Goal: Navigation & Orientation: Find specific page/section

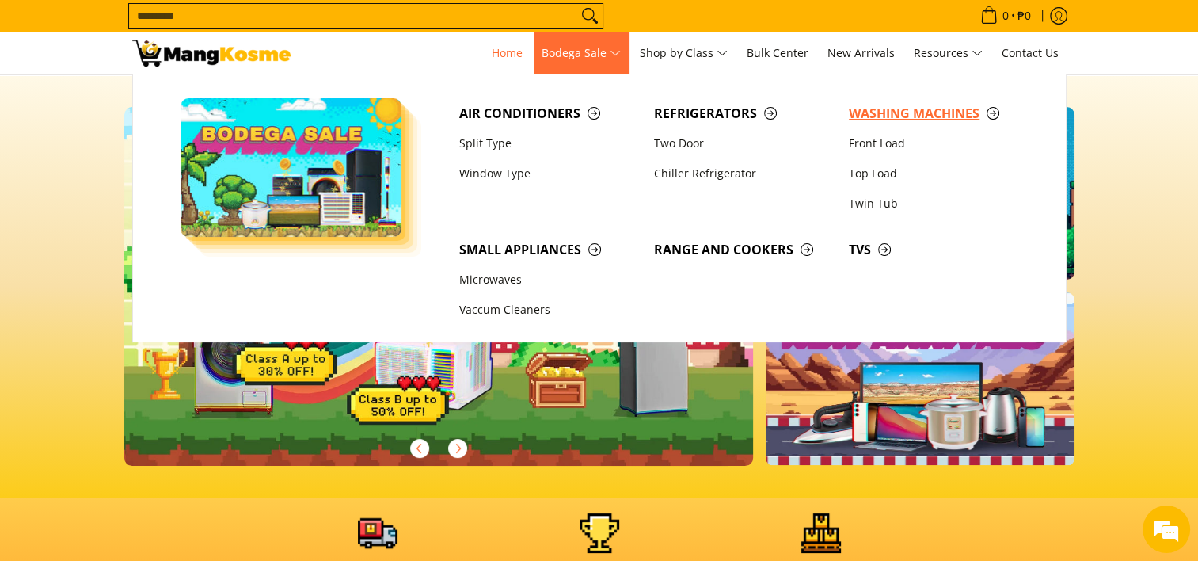
click at [916, 113] on span "Washing Machines" at bounding box center [938, 114] width 179 height 20
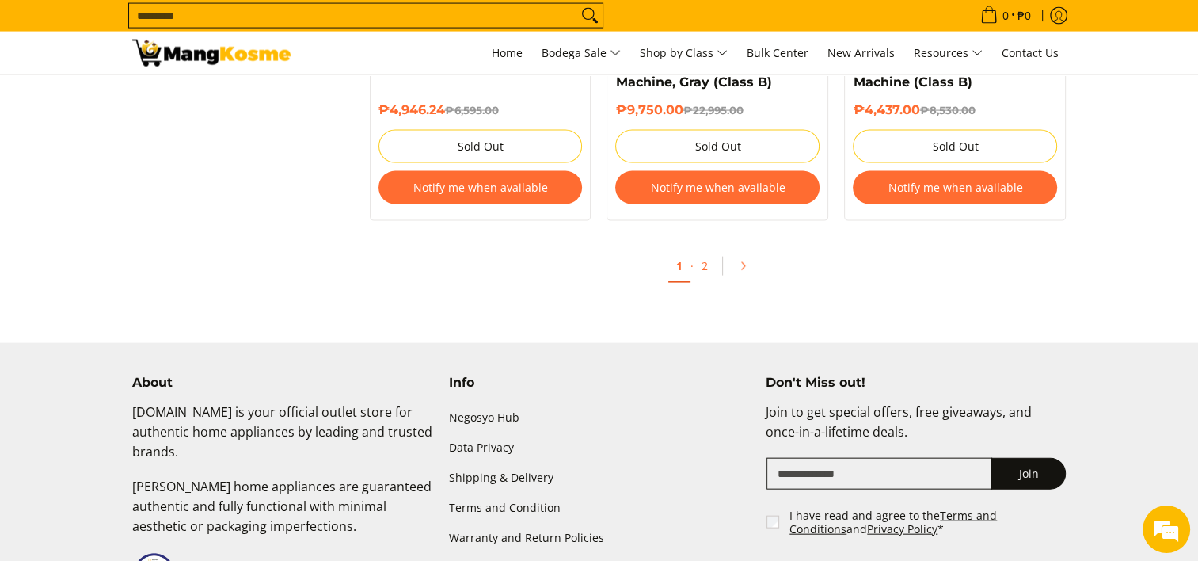
scroll to position [3450, 0]
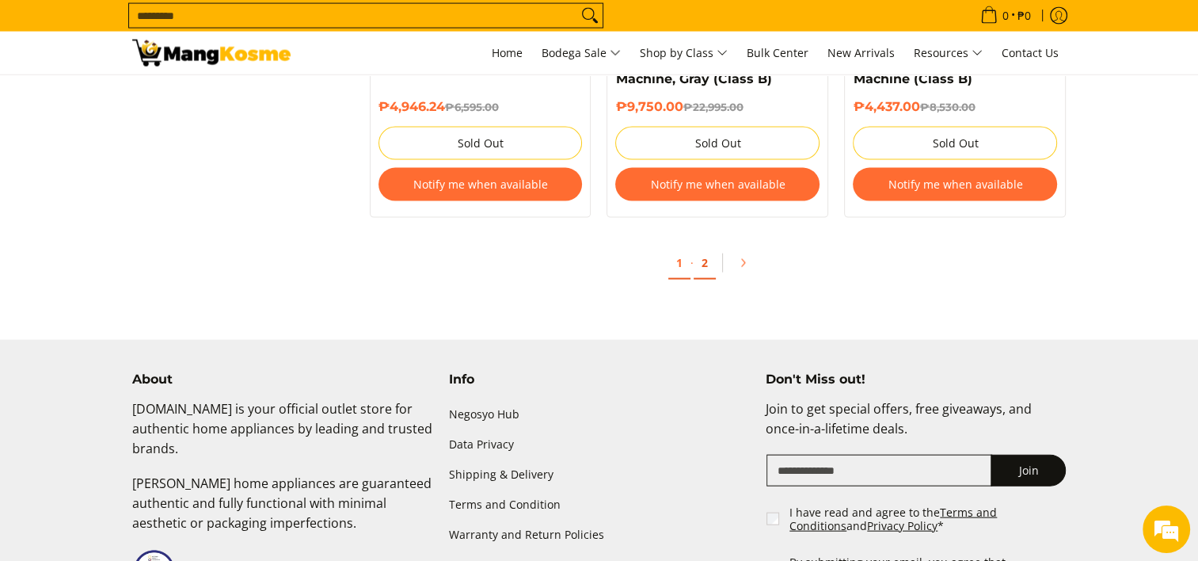
click at [699, 274] on link "2" at bounding box center [705, 263] width 22 height 32
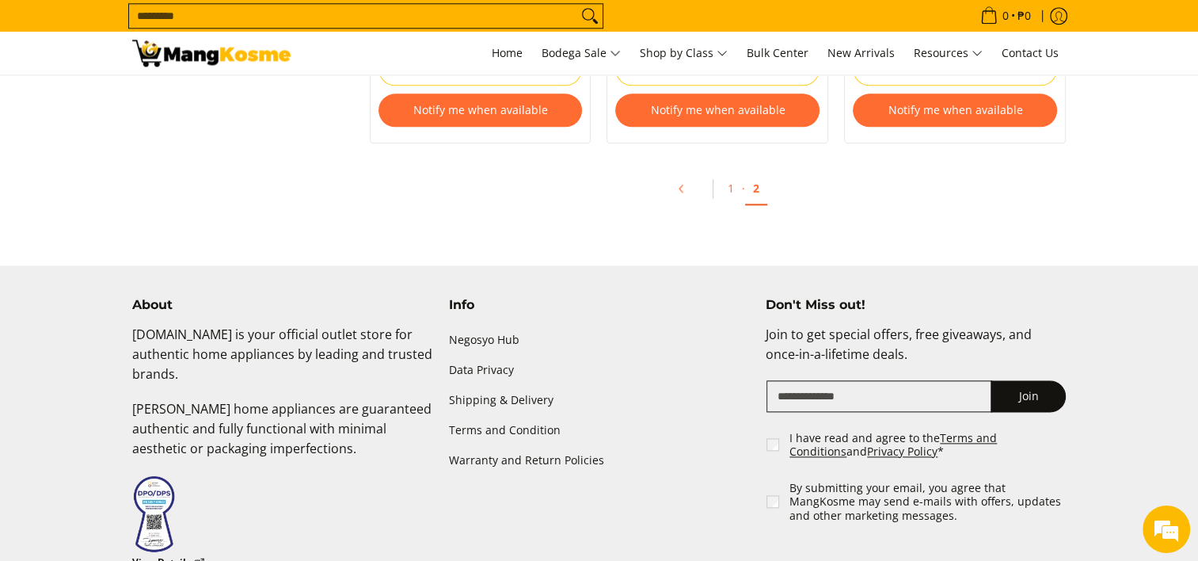
scroll to position [1806, 0]
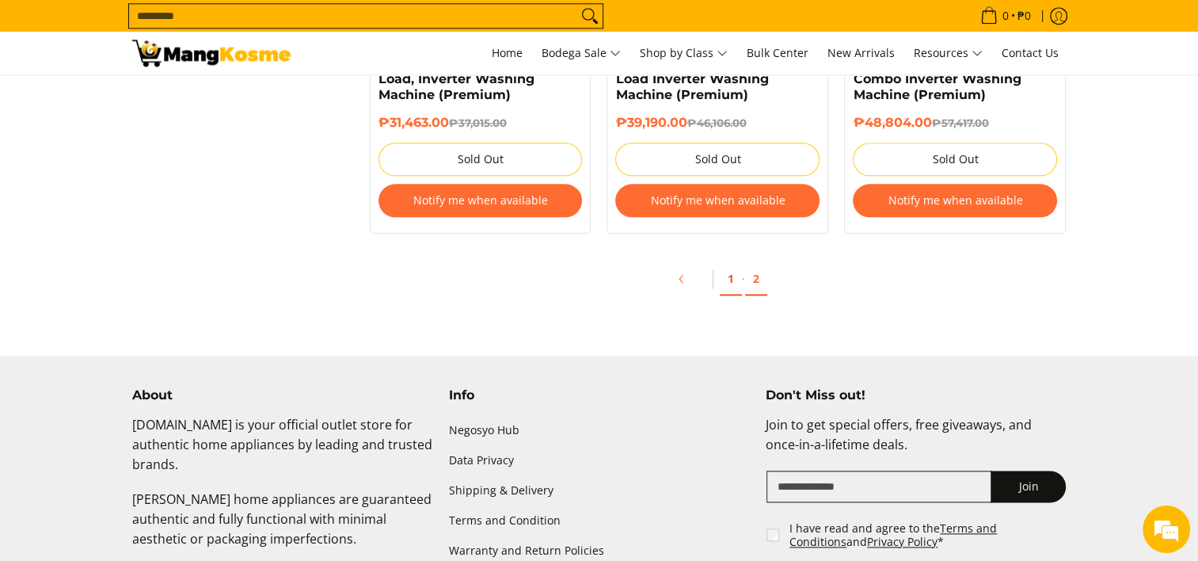
click at [732, 276] on link "1" at bounding box center [731, 279] width 22 height 32
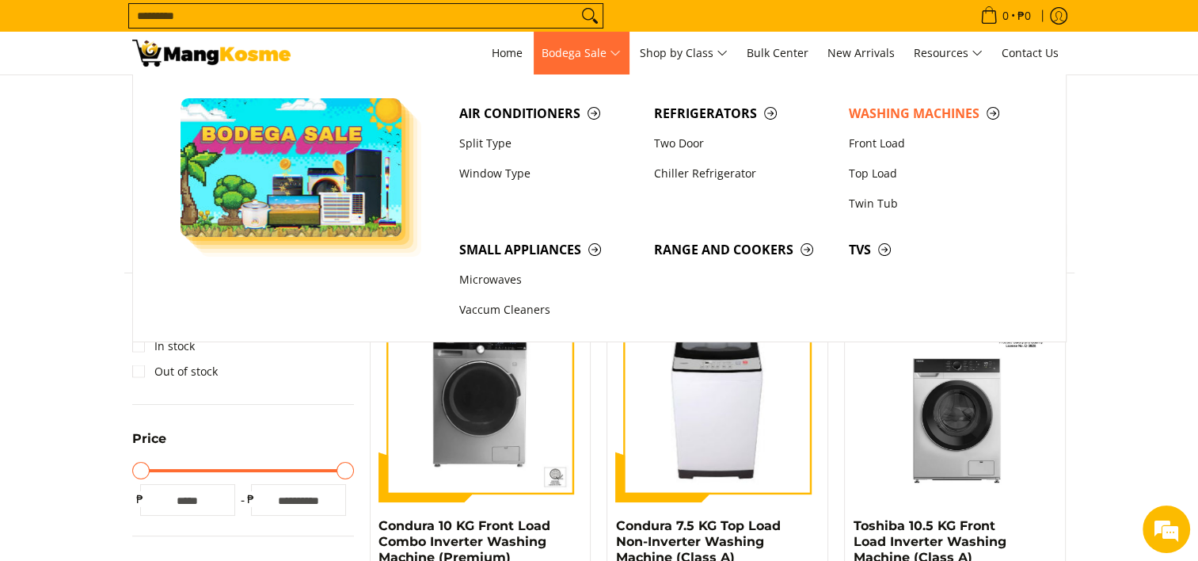
scroll to position [75, 0]
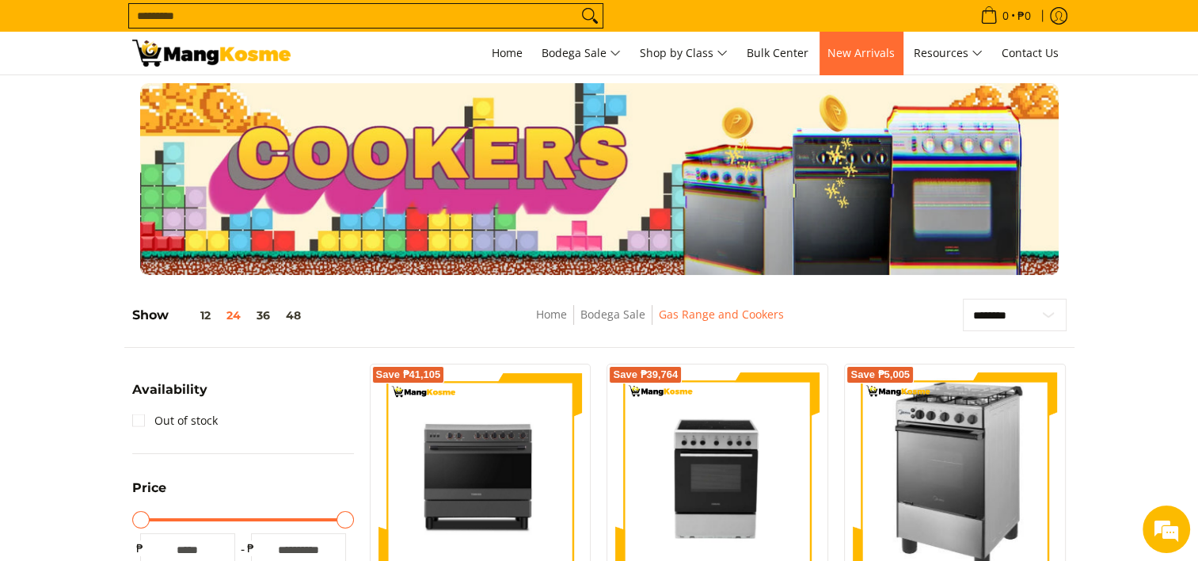
click at [868, 41] on link "New Arrivals" at bounding box center [861, 53] width 83 height 43
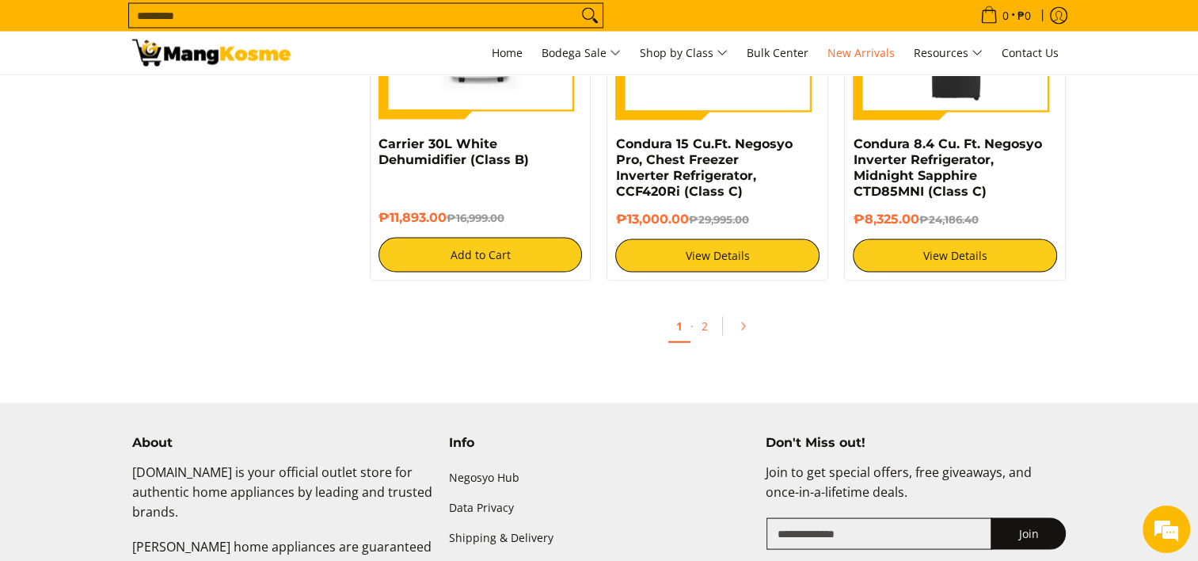
scroll to position [3066, 0]
